Goal: Check status: Check status

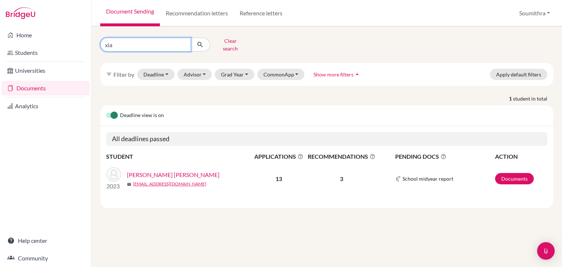
drag, startPoint x: 123, startPoint y: 44, endPoint x: 99, endPoint y: 42, distance: 23.5
click at [99, 42] on div "xia Clear search" at bounding box center [172, 44] width 155 height 19
type input "anirudh"
click at [201, 43] on icon "submit" at bounding box center [200, 44] width 7 height 7
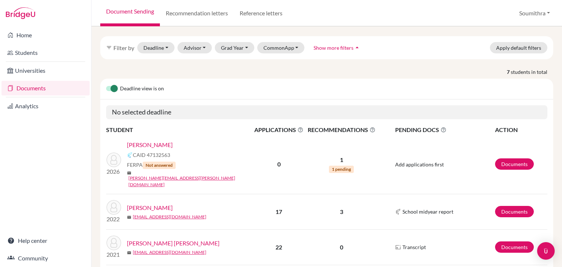
scroll to position [27, 0]
click at [164, 203] on link "[PERSON_NAME]" at bounding box center [150, 207] width 46 height 9
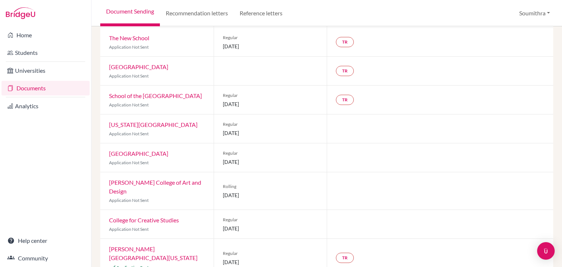
scroll to position [64, 0]
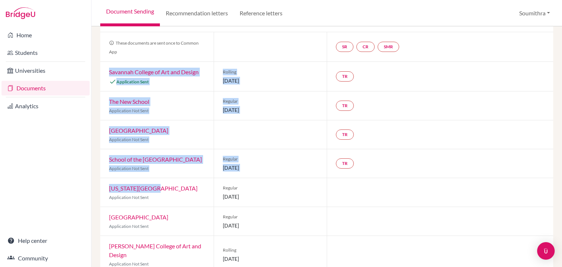
drag, startPoint x: 104, startPoint y: 68, endPoint x: 152, endPoint y: 187, distance: 128.6
click at [152, 187] on div "Common App This student has not paired Common App to BridgeU for the current ye…" at bounding box center [326, 218] width 453 height 422
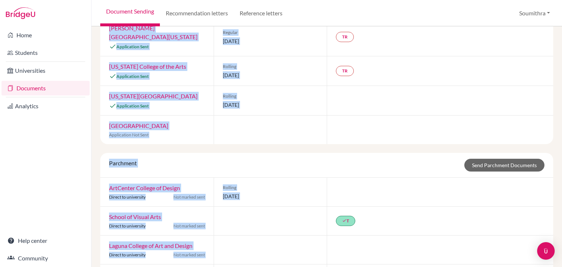
scroll to position [379, 0]
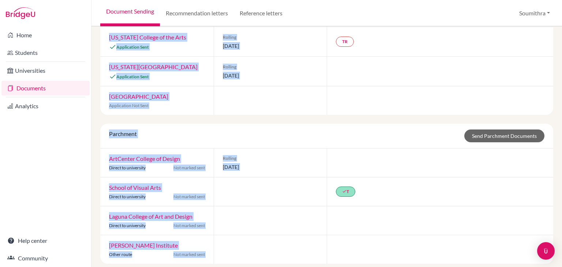
copy div "Loremips Dolorsi am Con adi Elitse Doeiusmodte Inci Utlabor 43 Etdolor 3648 MA …"
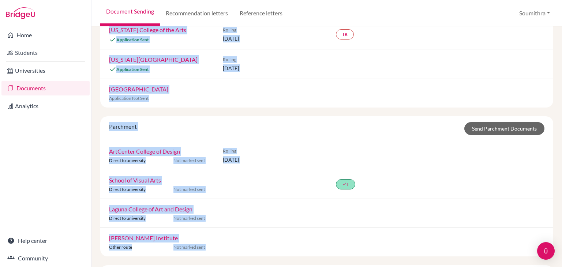
scroll to position [408, 0]
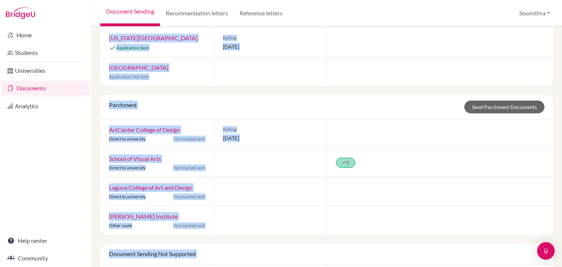
copy div "Loremips Dolorsi am Con adi Elitse Doeiusmodte Inci Utlabor 43 Etdolor 3648 MA …"
